Goal: Transaction & Acquisition: Purchase product/service

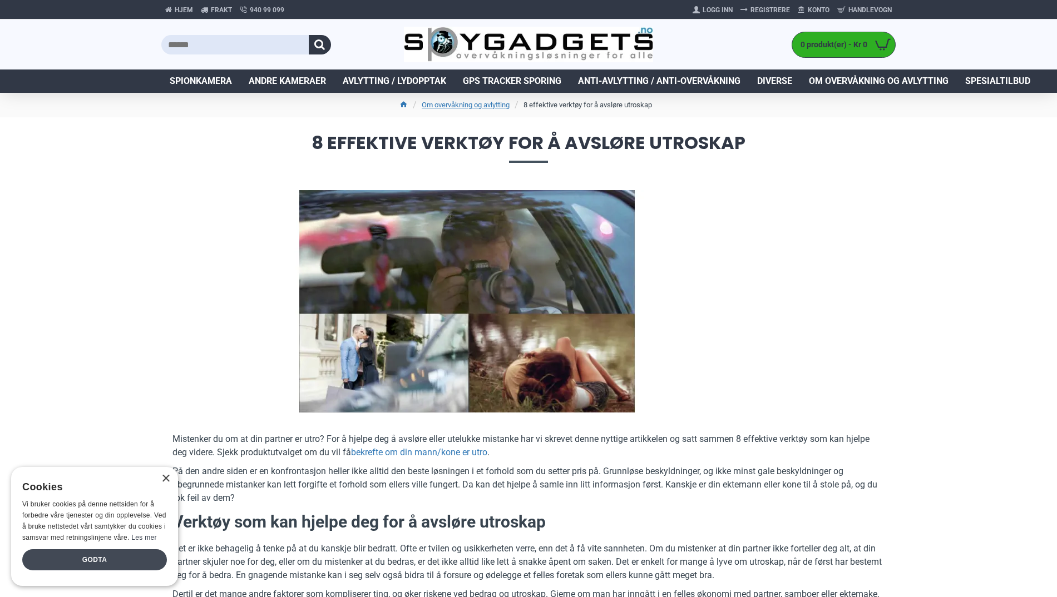
click at [96, 559] on div "Godta" at bounding box center [94, 559] width 145 height 21
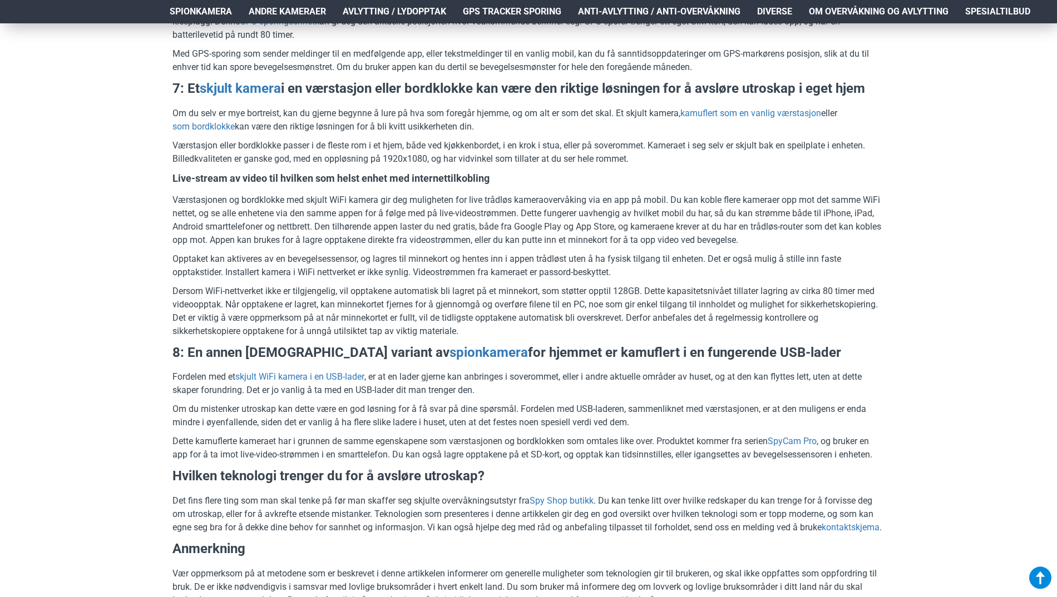
scroll to position [2015, 0]
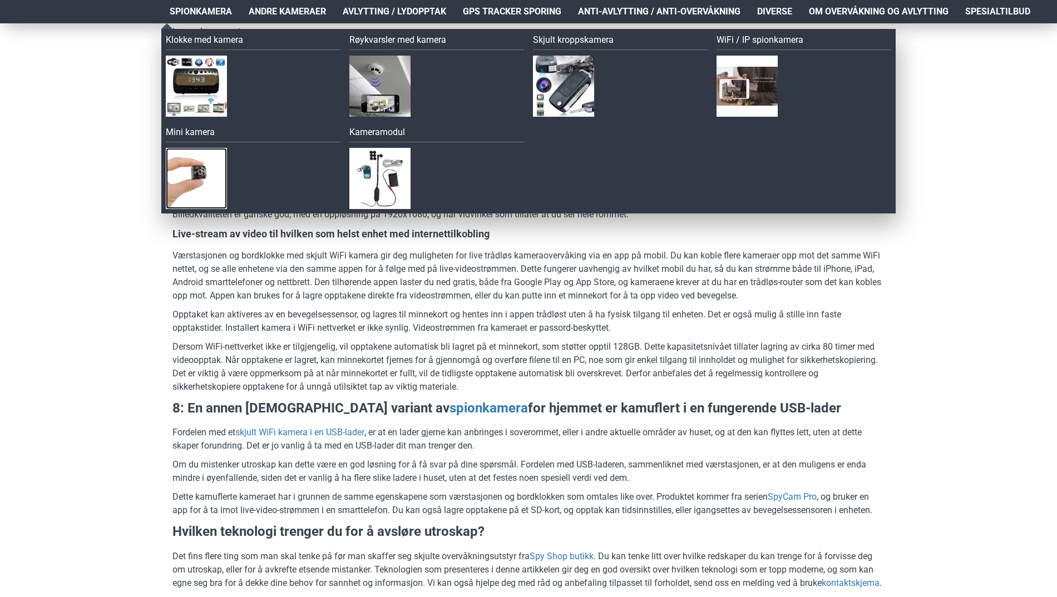
click at [188, 169] on img at bounding box center [196, 178] width 61 height 61
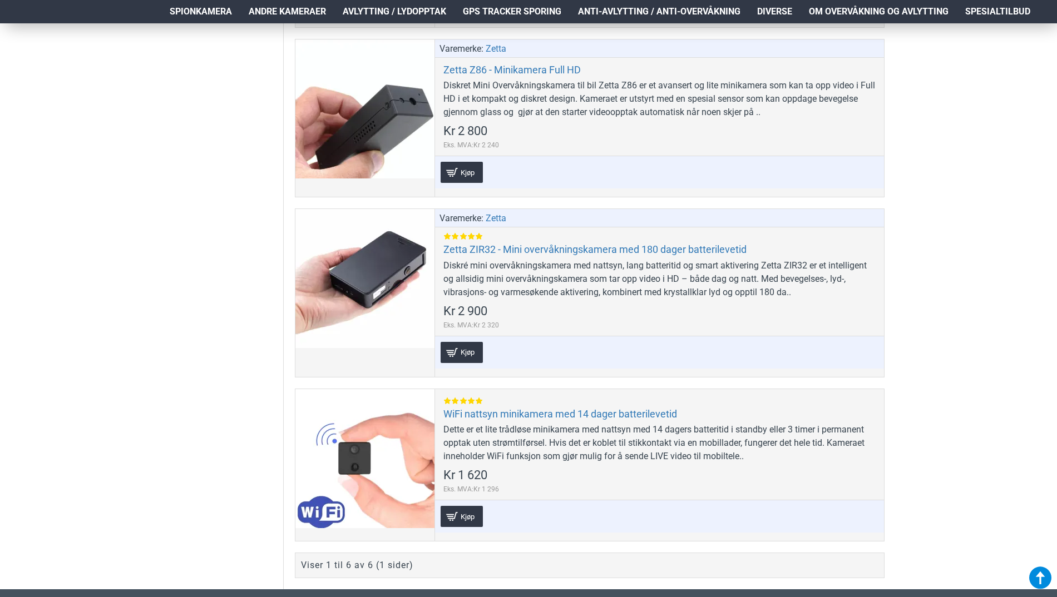
scroll to position [1001, 0]
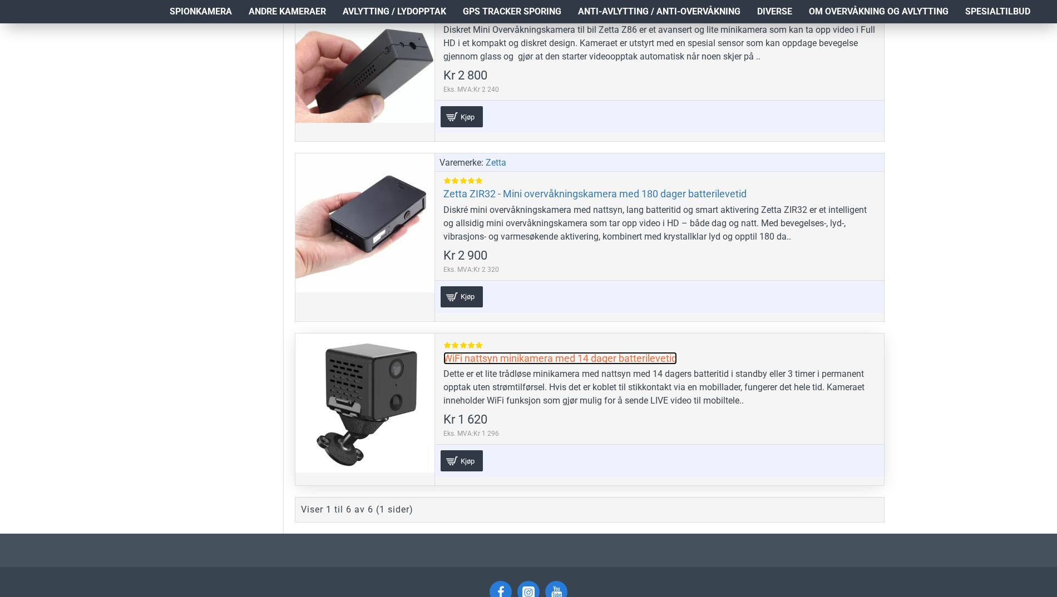
click at [493, 358] on link "WiFi nattsyn minikamera med 14 dager batterilevetid" at bounding box center [560, 358] width 234 height 13
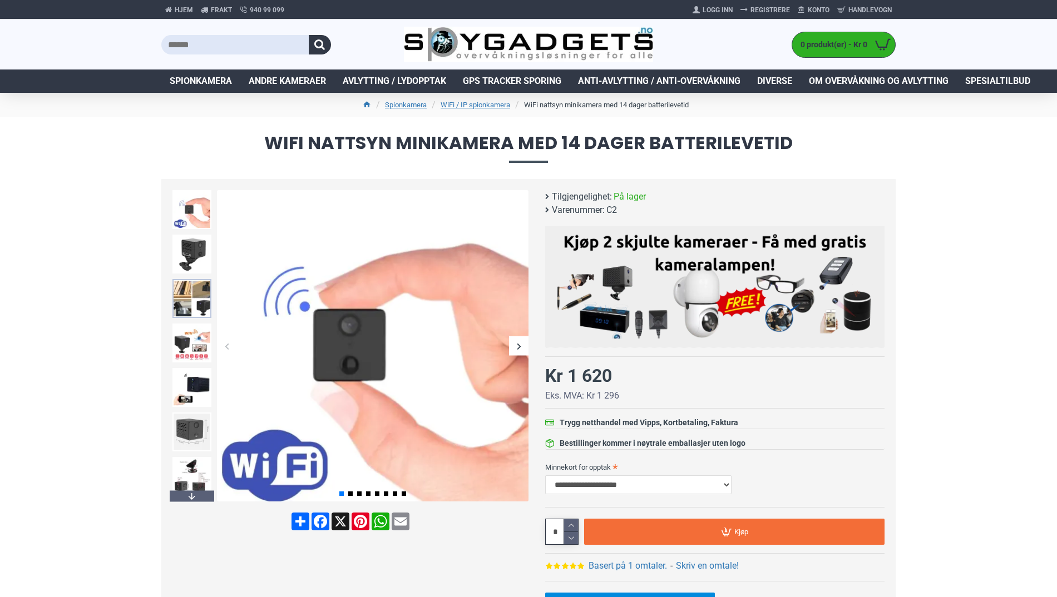
click at [191, 291] on img at bounding box center [191, 298] width 39 height 39
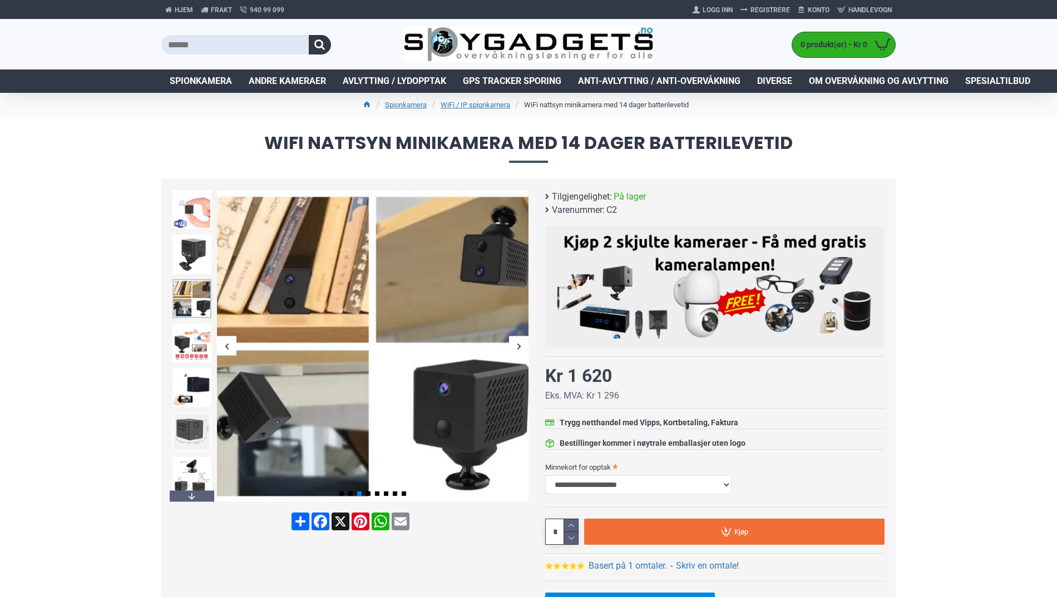
click at [191, 286] on img at bounding box center [191, 298] width 39 height 39
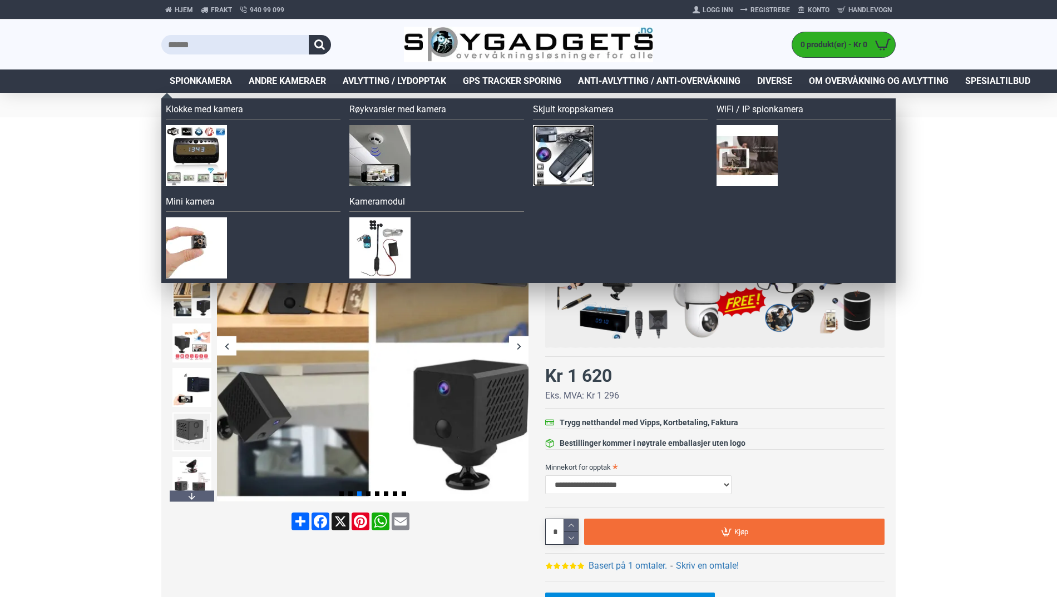
click at [559, 140] on img at bounding box center [563, 155] width 61 height 61
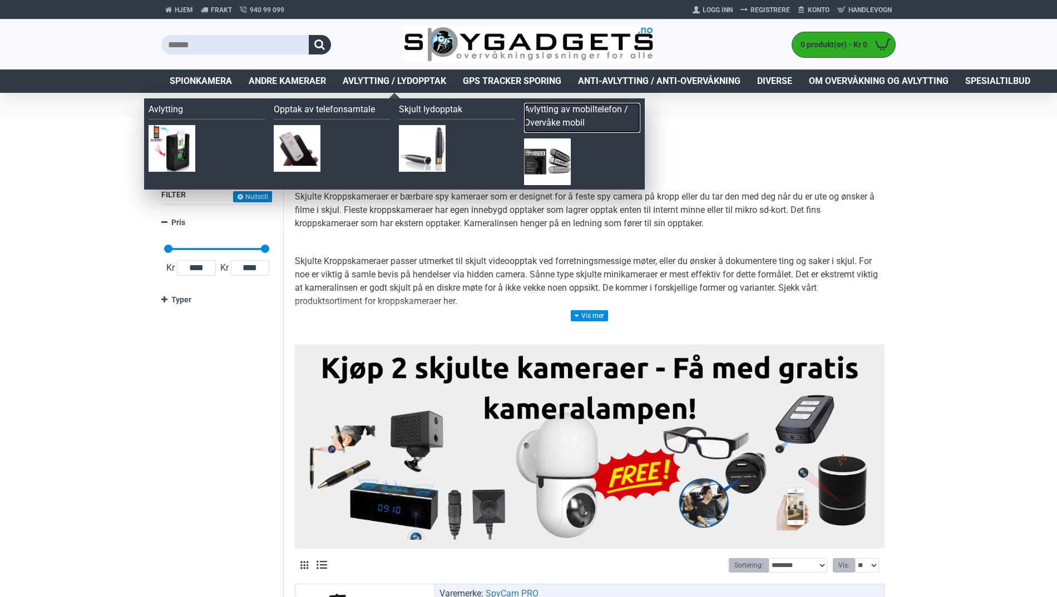
click at [566, 106] on link "Avlytting av mobiltelefon / Overvåke mobil" at bounding box center [582, 118] width 116 height 30
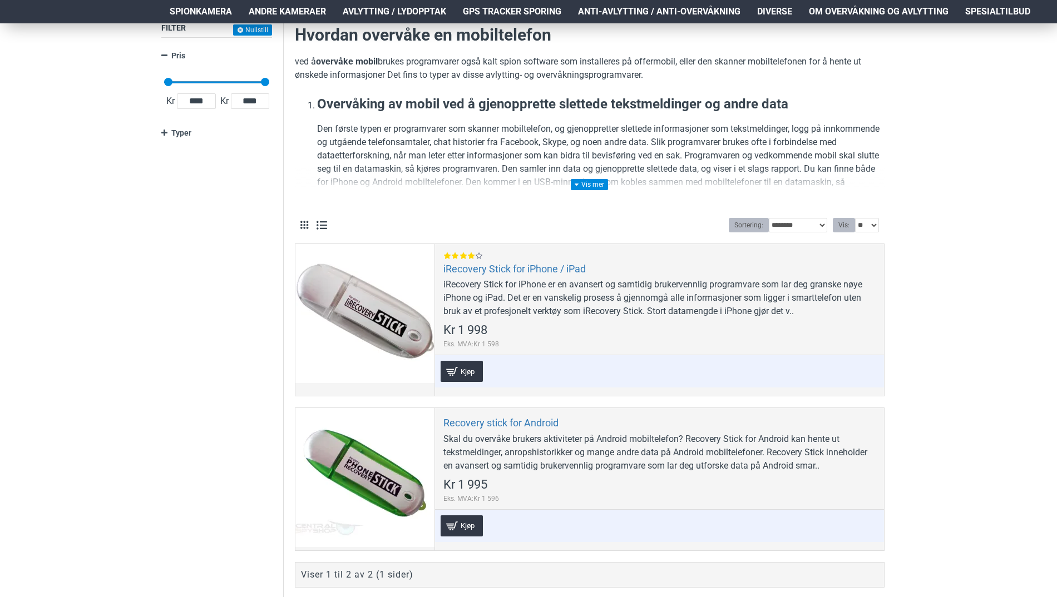
scroll to position [111, 0]
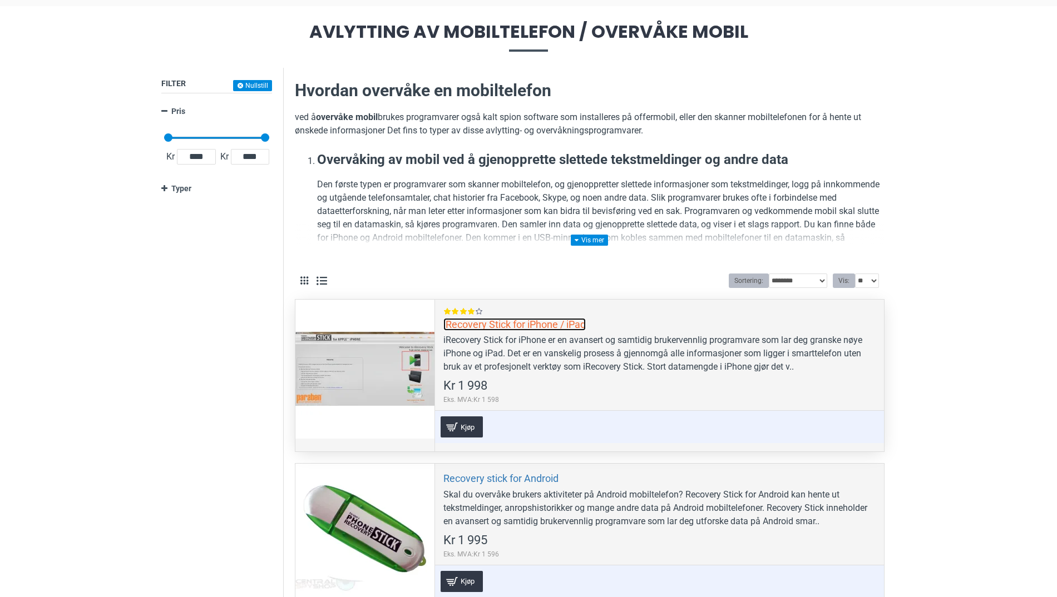
click at [479, 325] on link "iRecovery Stick for iPhone / iPad" at bounding box center [514, 324] width 142 height 13
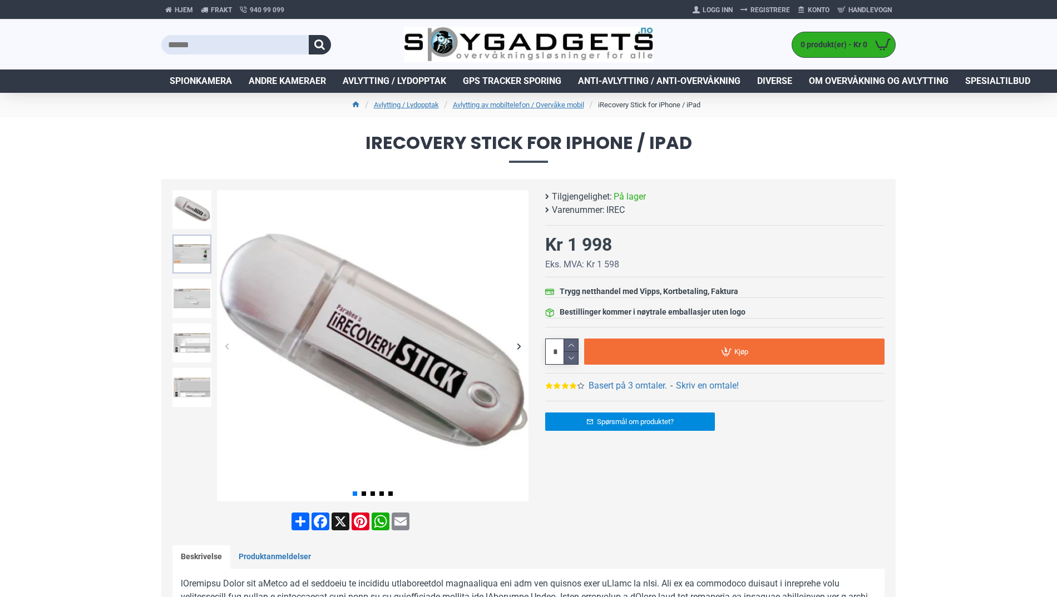
click at [196, 249] on img at bounding box center [191, 254] width 39 height 39
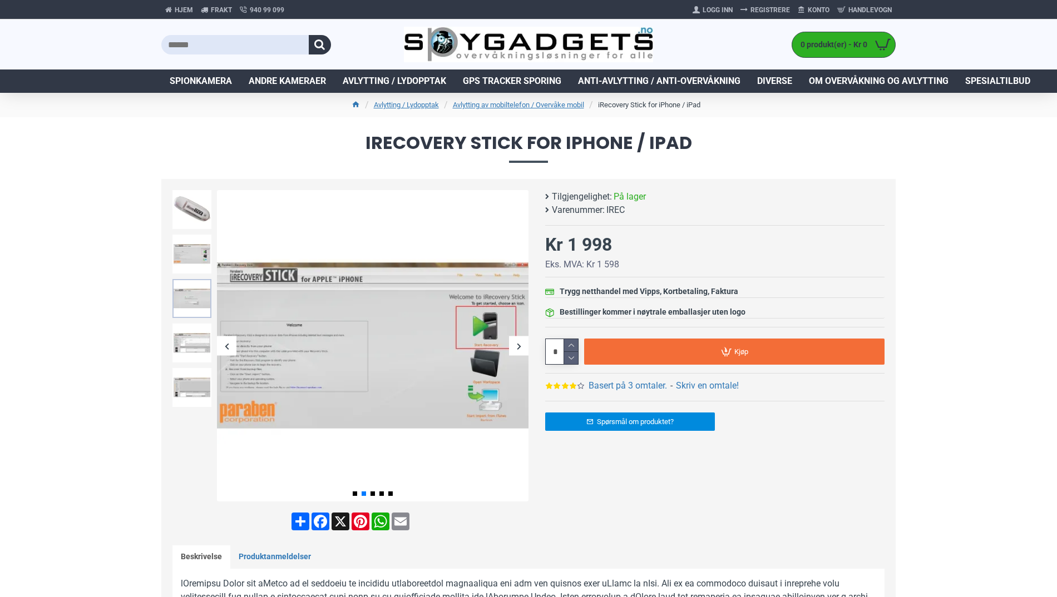
click at [192, 307] on img at bounding box center [191, 298] width 39 height 39
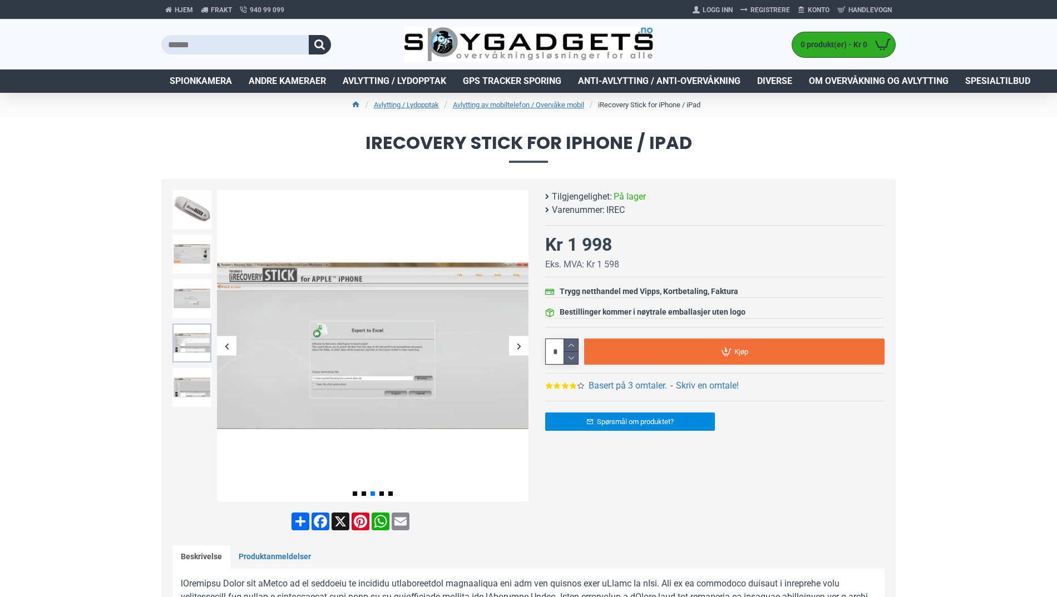
click at [190, 344] on img at bounding box center [191, 343] width 39 height 39
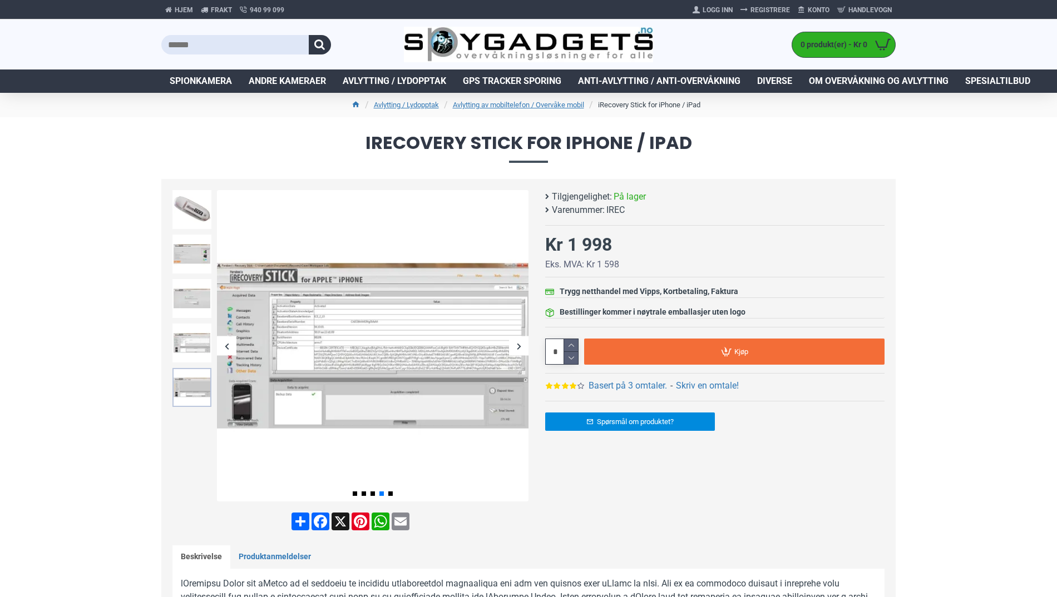
click at [190, 393] on img at bounding box center [191, 387] width 39 height 39
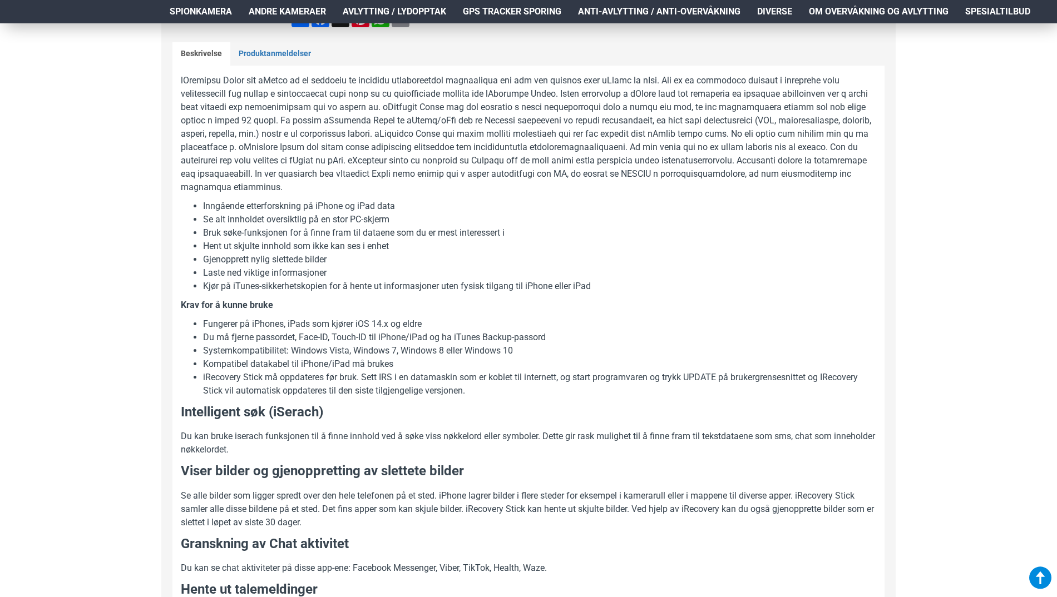
scroll to position [485, 0]
